Goal: Task Accomplishment & Management: Use online tool/utility

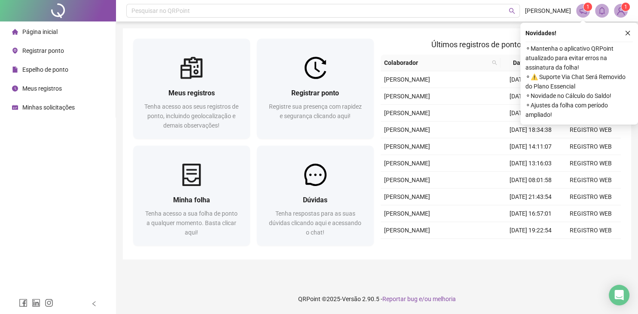
click at [473, 138] on td "[PERSON_NAME]" at bounding box center [441, 130] width 120 height 17
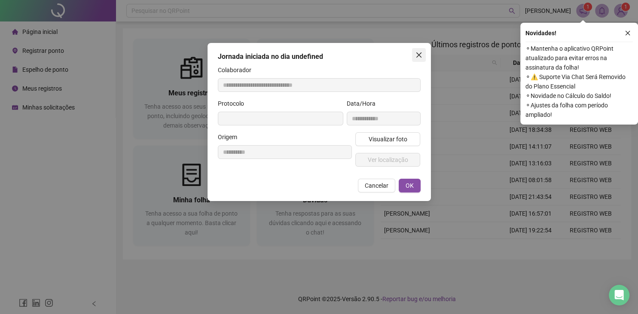
click at [420, 55] on icon "close" at bounding box center [419, 55] width 7 height 7
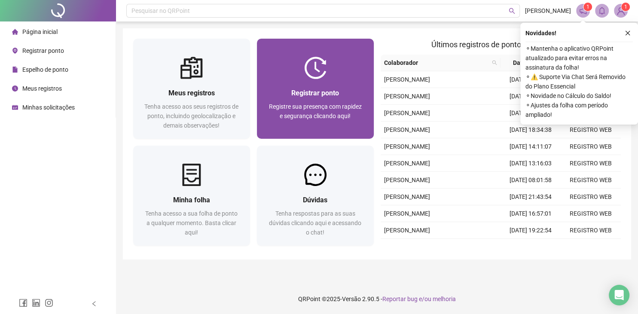
click at [321, 85] on div "Registrar ponto Registre sua presença com rapidez e segurança clicando aqui!" at bounding box center [315, 109] width 117 height 60
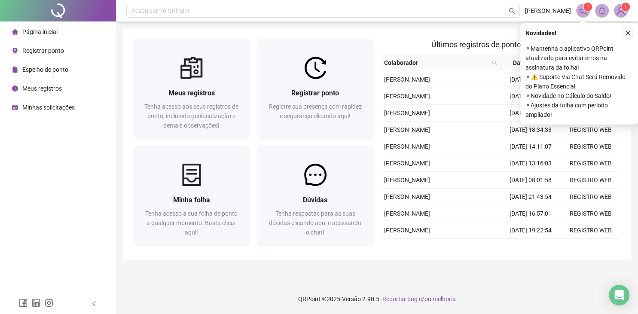
click at [631, 35] on button "button" at bounding box center [628, 33] width 10 height 10
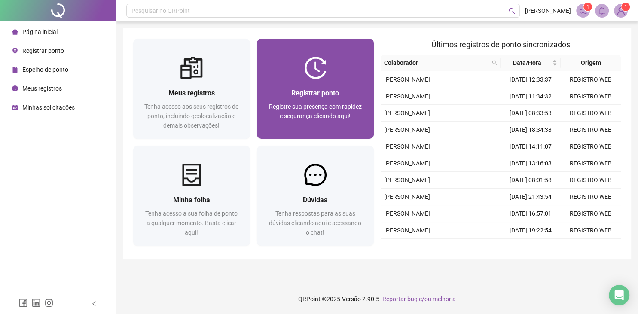
click at [327, 82] on div "Registrar ponto Registre sua presença com rapidez e segurança clicando aqui!" at bounding box center [315, 109] width 117 height 60
